Goal: Communication & Community: Participate in discussion

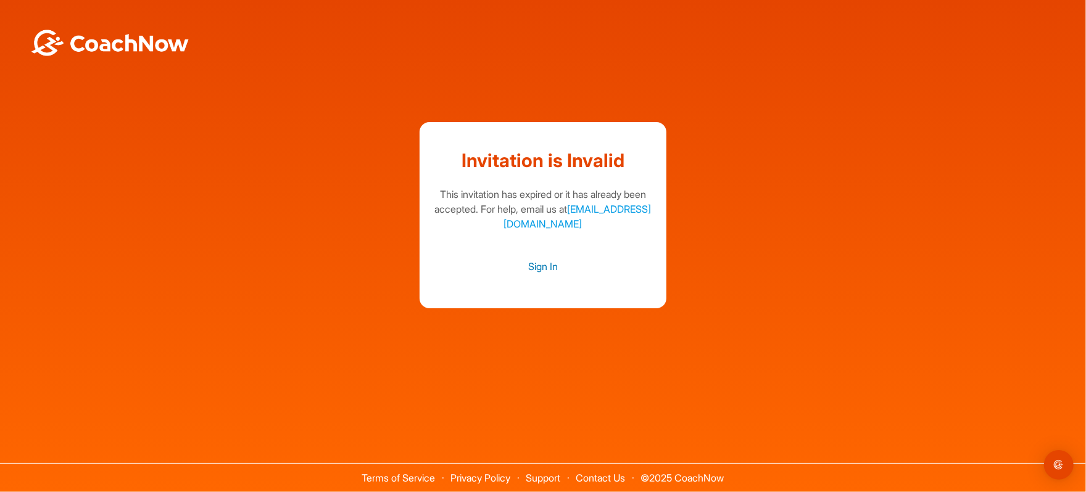
click at [547, 262] on link "Sign In" at bounding box center [543, 267] width 222 height 16
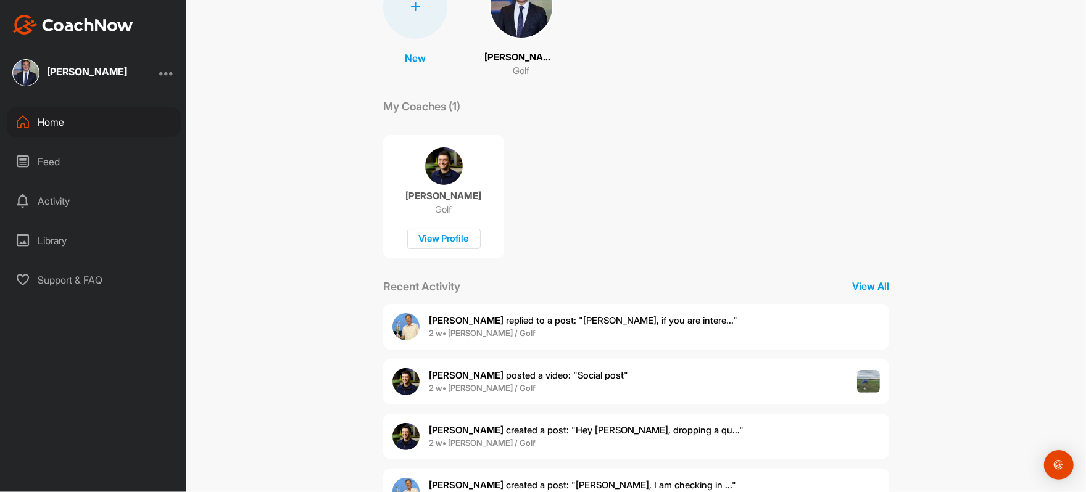
scroll to position [173, 0]
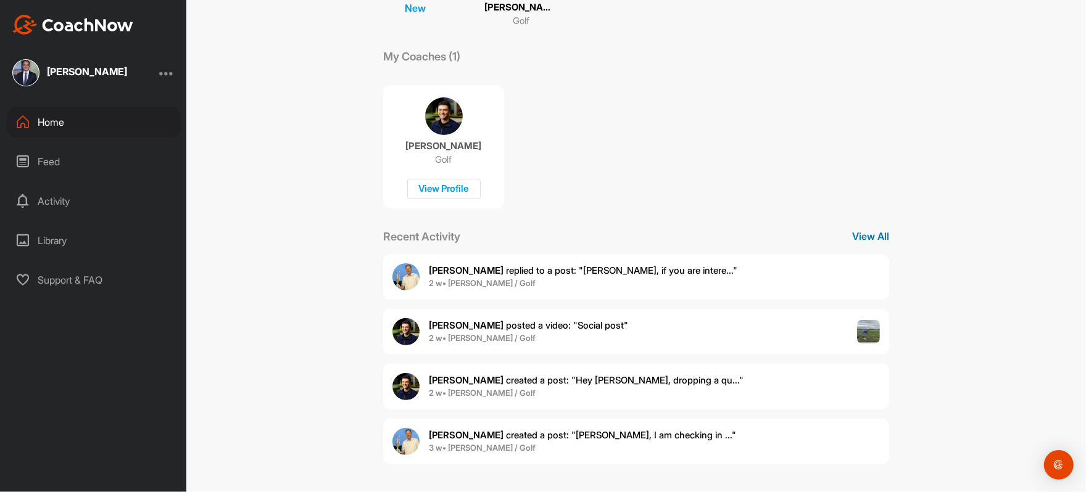
click at [867, 236] on p "View All" at bounding box center [870, 236] width 37 height 15
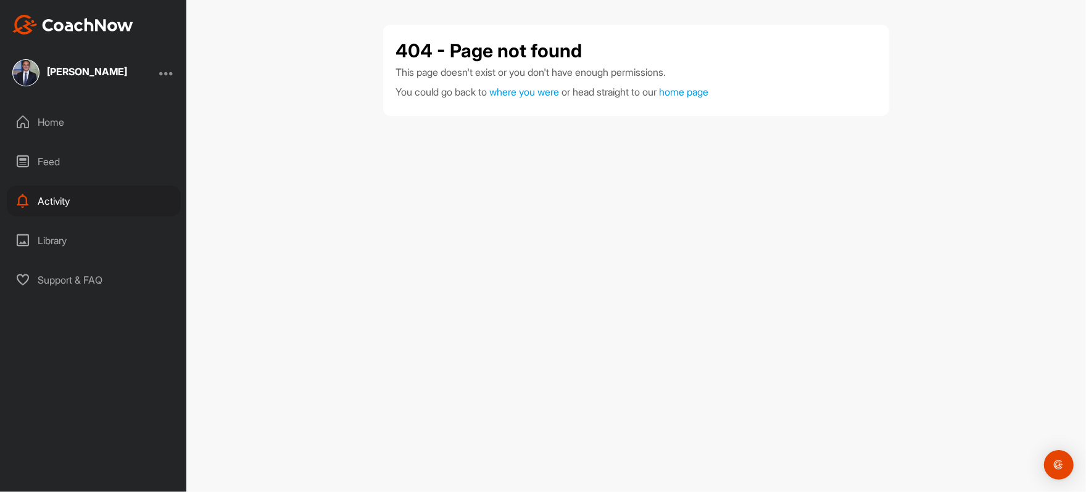
click at [74, 127] on div "Home" at bounding box center [94, 122] width 174 height 31
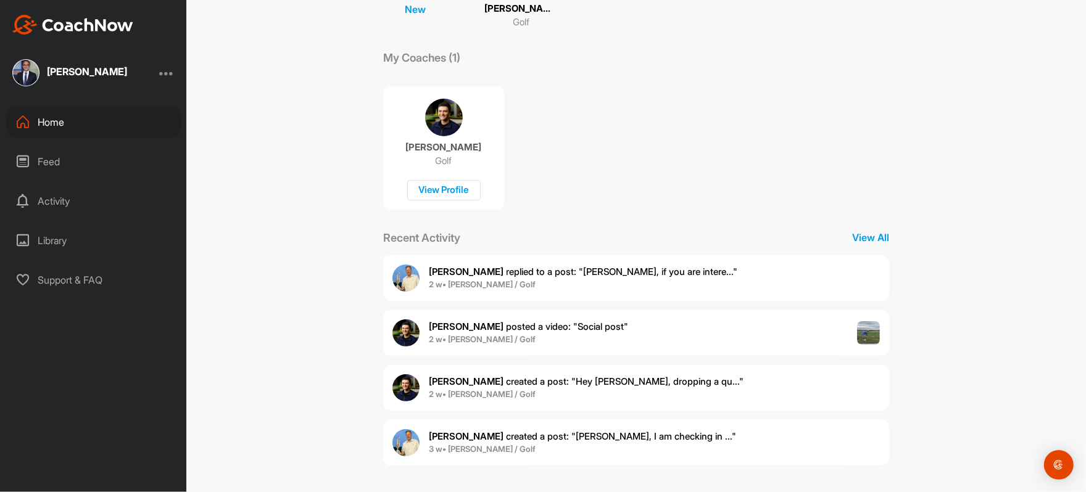
scroll to position [173, 0]
click at [515, 326] on span "[PERSON_NAME] posted a video : " Social post "" at bounding box center [528, 326] width 199 height 12
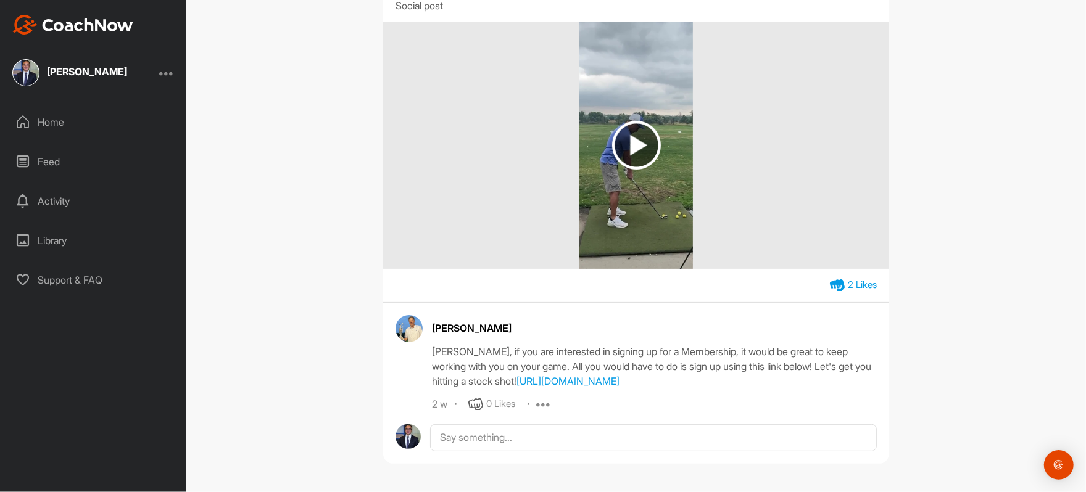
scroll to position [125, 0]
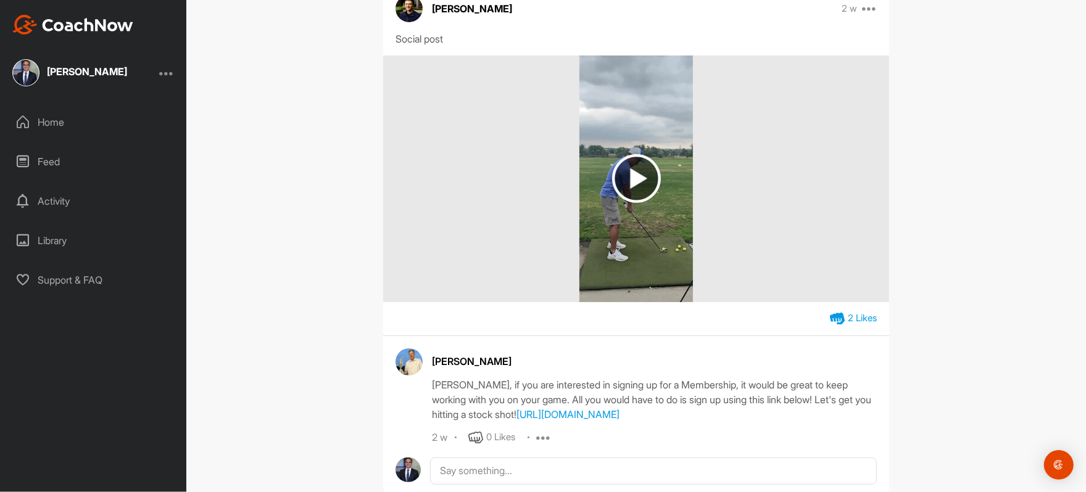
click at [45, 199] on div "Activity" at bounding box center [94, 201] width 174 height 31
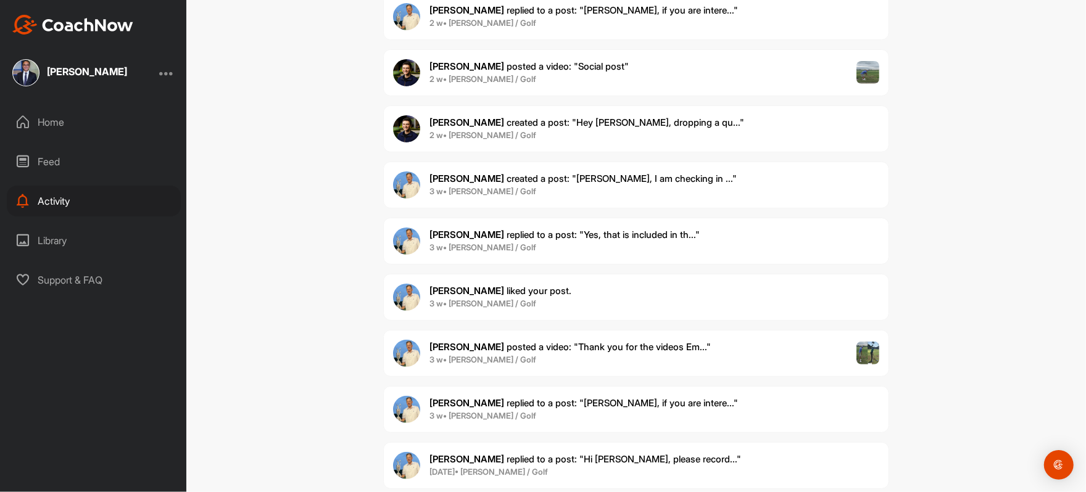
scroll to position [198, 0]
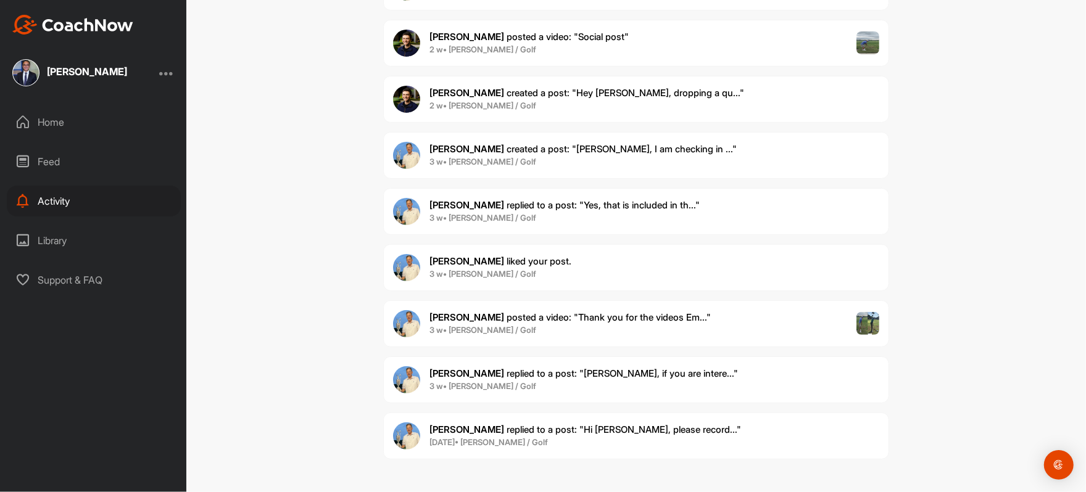
click at [534, 331] on span "3 w • [PERSON_NAME] / Golf" at bounding box center [570, 331] width 281 height 12
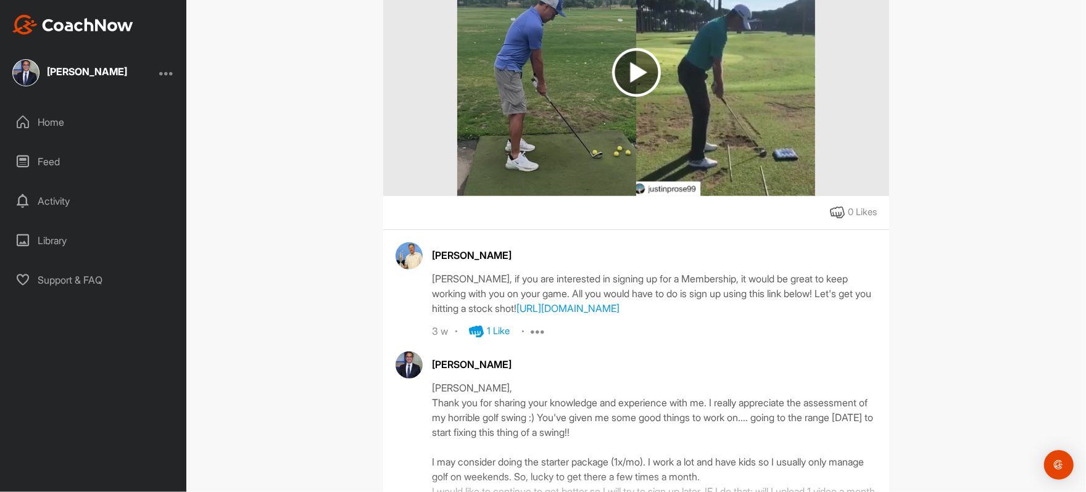
scroll to position [293, 0]
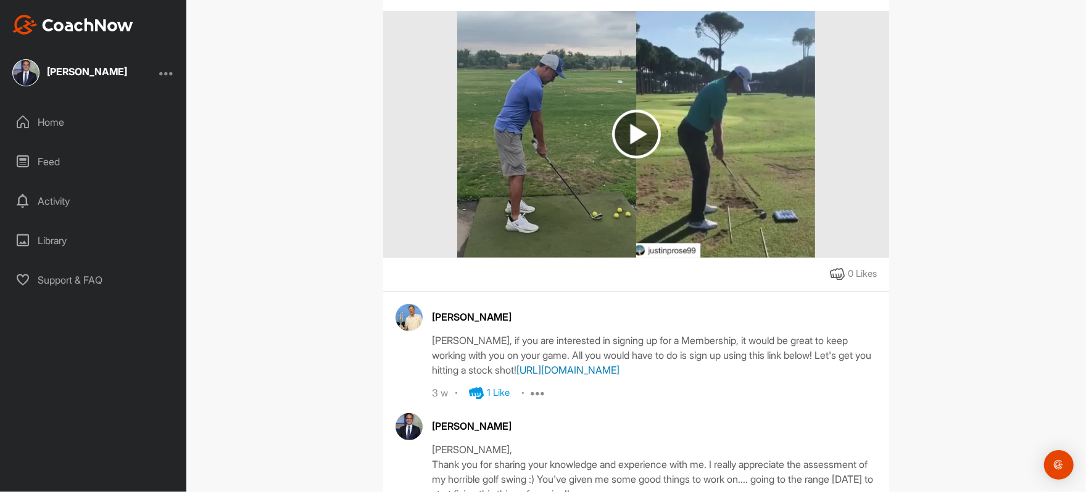
click at [620, 376] on link "[URL][DOMAIN_NAME]" at bounding box center [568, 370] width 103 height 12
